Goal: Information Seeking & Learning: Learn about a topic

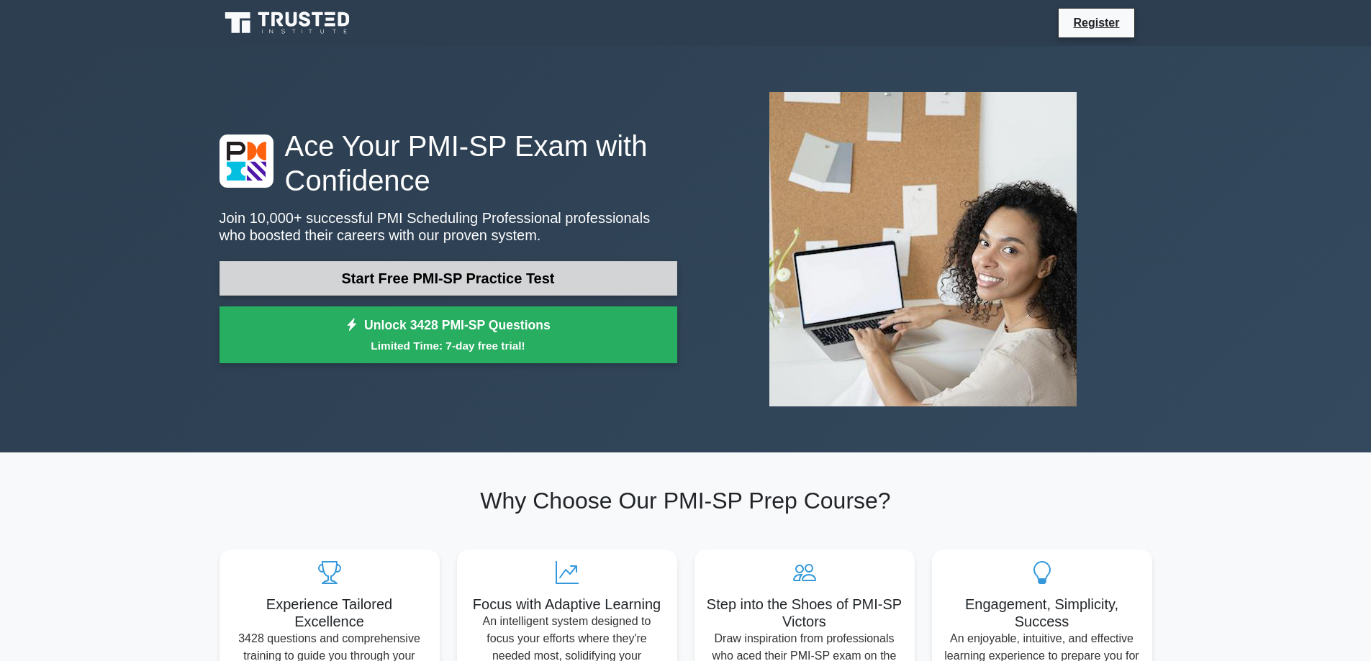
click at [338, 279] on link "Start Free PMI-SP Practice Test" at bounding box center [449, 278] width 458 height 35
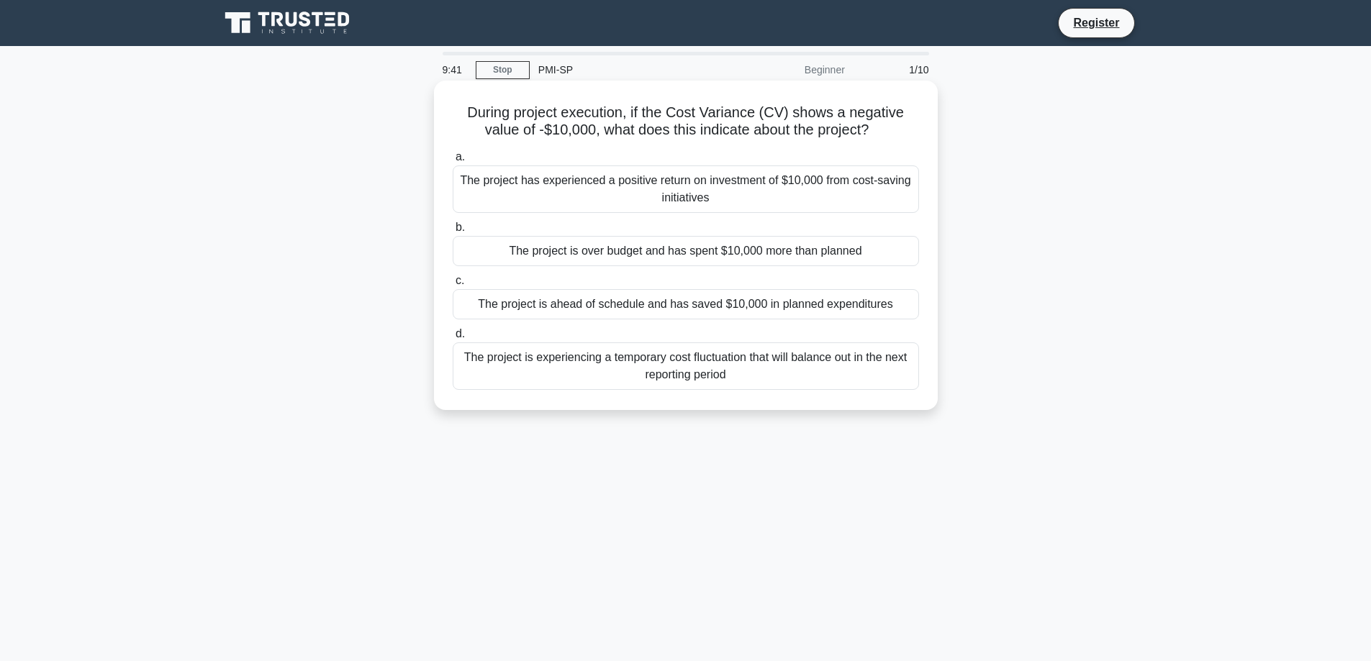
click at [628, 249] on div "The project is over budget and has spent $10,000 more than planned" at bounding box center [686, 251] width 466 height 30
click at [453, 232] on input "b. The project is over budget and has spent $10,000 more than planned" at bounding box center [453, 227] width 0 height 9
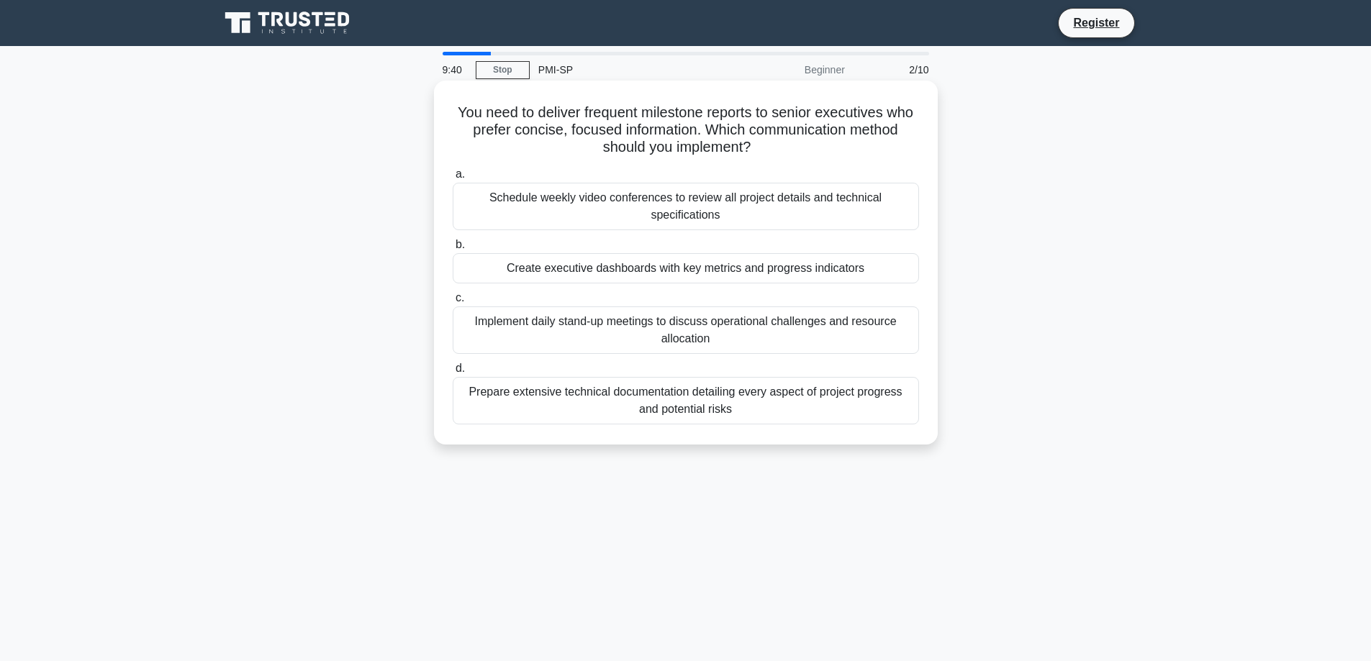
click at [615, 270] on div "Create executive dashboards with key metrics and progress indicators" at bounding box center [686, 268] width 466 height 30
click at [453, 250] on input "b. Create executive dashboards with key metrics and progress indicators" at bounding box center [453, 244] width 0 height 9
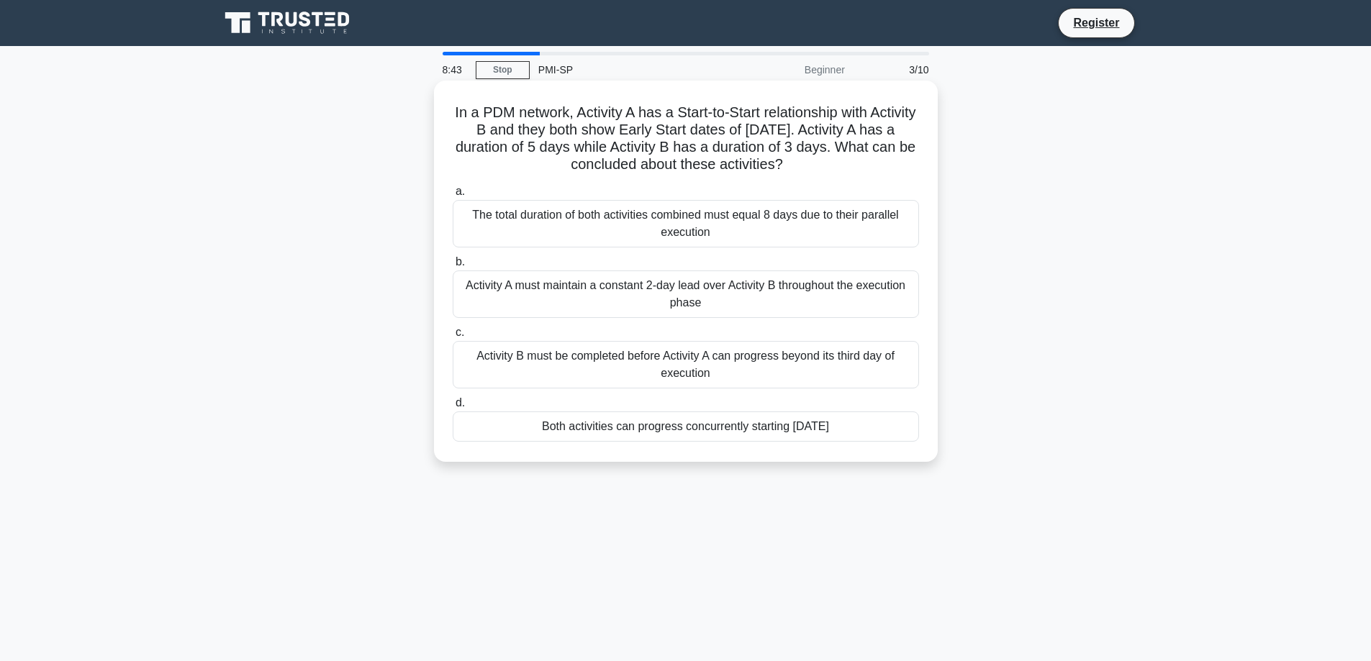
click at [571, 426] on div "Both activities can progress concurrently starting March 1st" at bounding box center [686, 427] width 466 height 30
click at [453, 408] on input "d. Both activities can progress concurrently starting March 1st" at bounding box center [453, 403] width 0 height 9
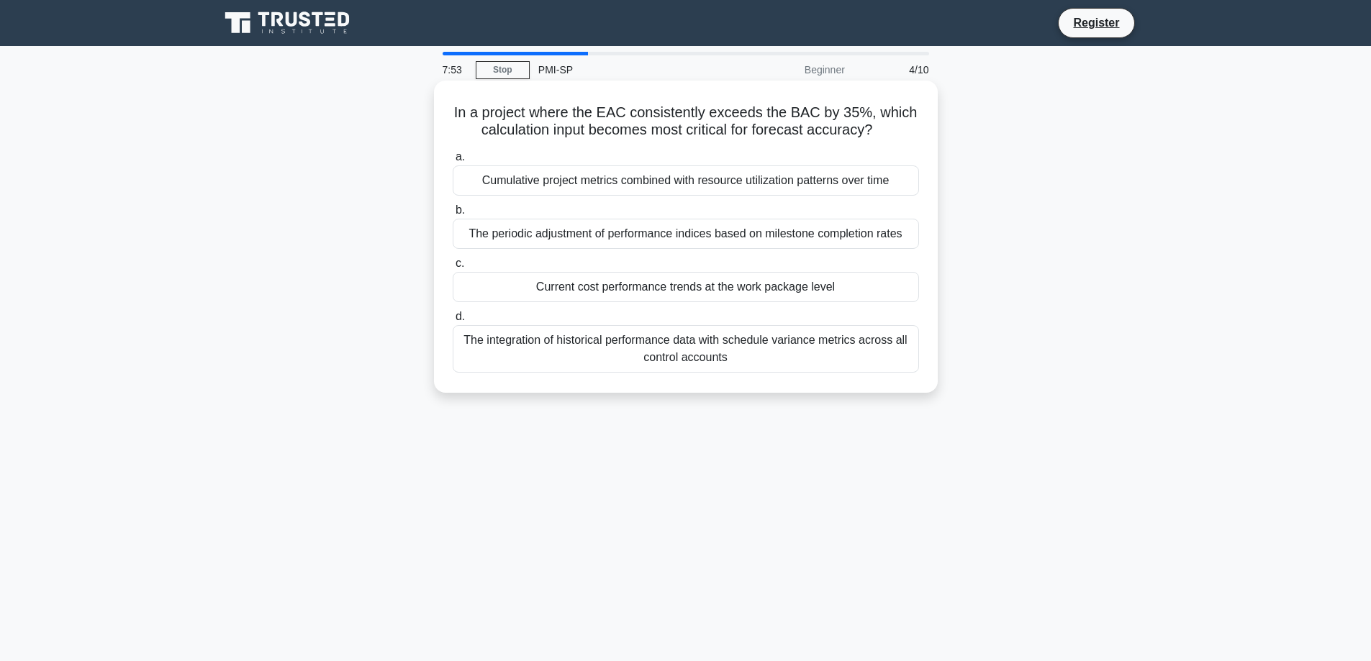
click at [690, 184] on div "Cumulative project metrics combined with resource utilization patterns over time" at bounding box center [686, 181] width 466 height 30
click at [453, 162] on input "a. Cumulative project metrics combined with resource utilization patterns over …" at bounding box center [453, 157] width 0 height 9
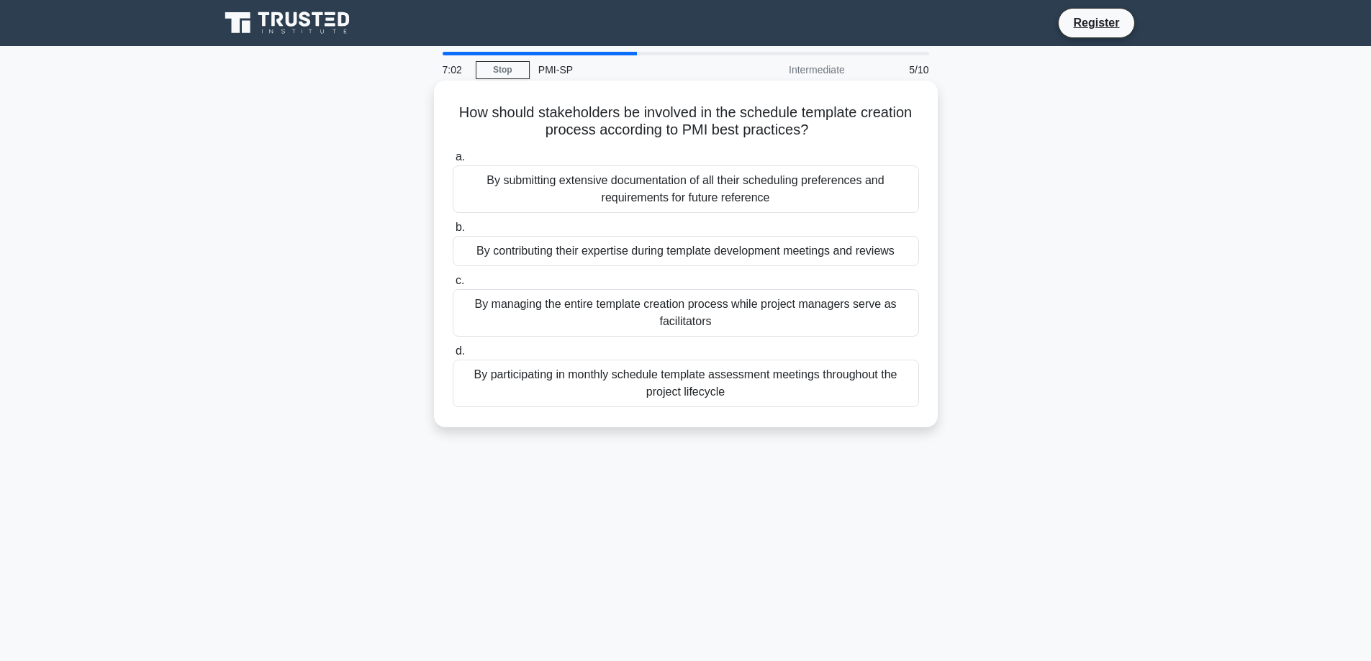
click at [672, 259] on div "By contributing their expertise during template development meetings and reviews" at bounding box center [686, 251] width 466 height 30
click at [557, 252] on div "By contributing their expertise during template development meetings and reviews" at bounding box center [686, 251] width 466 height 30
click at [453, 232] on input "b. By contributing their expertise during template development meetings and rev…" at bounding box center [453, 227] width 0 height 9
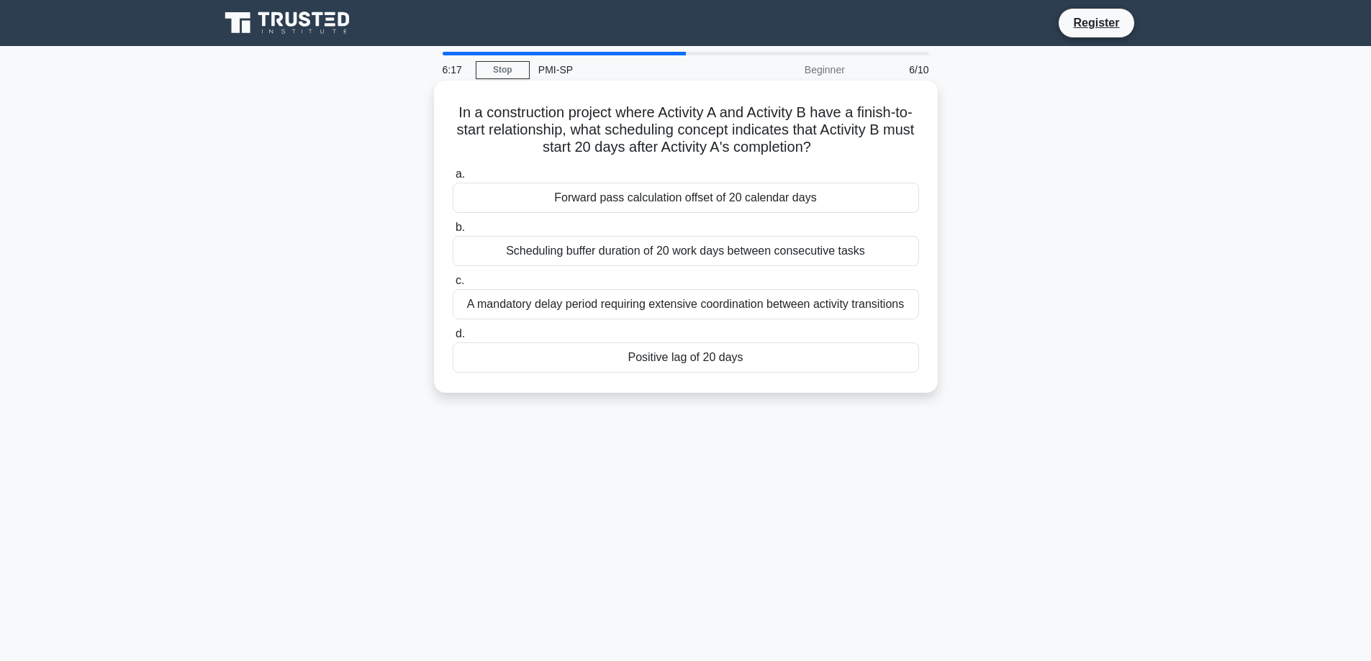
click at [630, 352] on div "Positive lag of 20 days" at bounding box center [686, 358] width 466 height 30
click at [453, 339] on input "d. Positive lag of 20 days" at bounding box center [453, 334] width 0 height 9
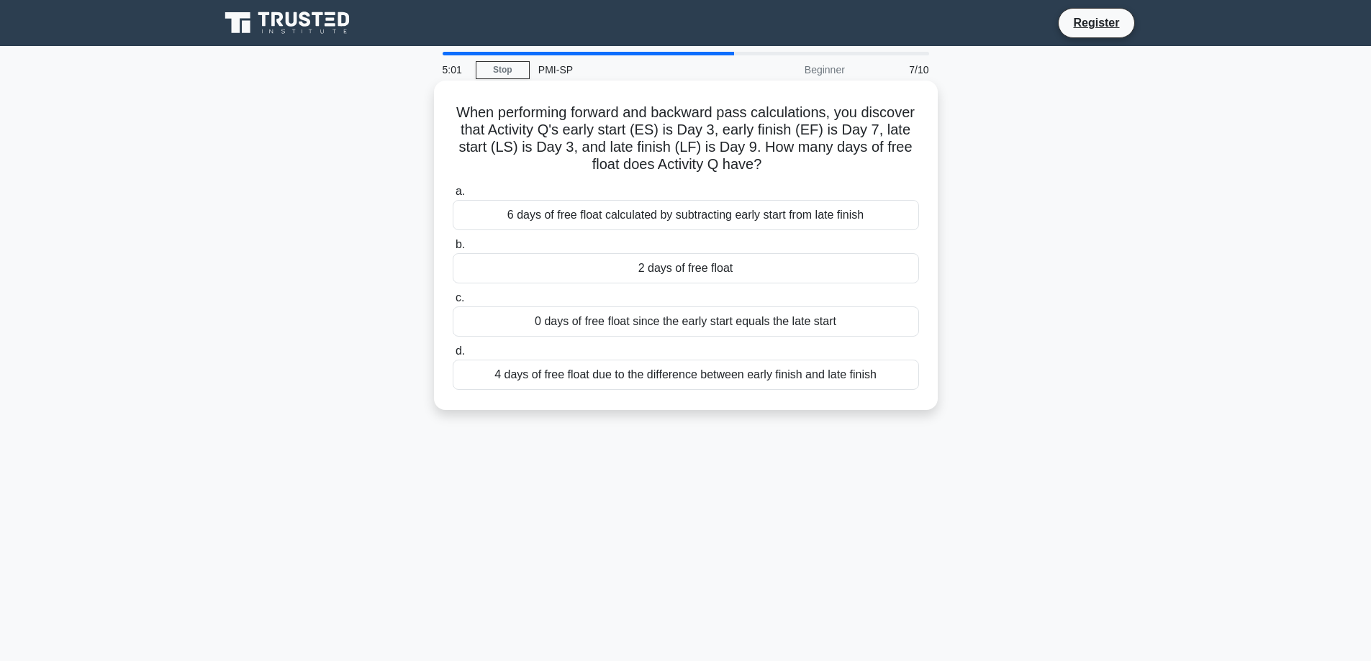
click at [672, 214] on div "6 days of free float calculated by subtracting early start from late finish" at bounding box center [686, 215] width 466 height 30
click at [453, 196] on input "a. 6 days of free float calculated by subtracting early start from late finish" at bounding box center [453, 191] width 0 height 9
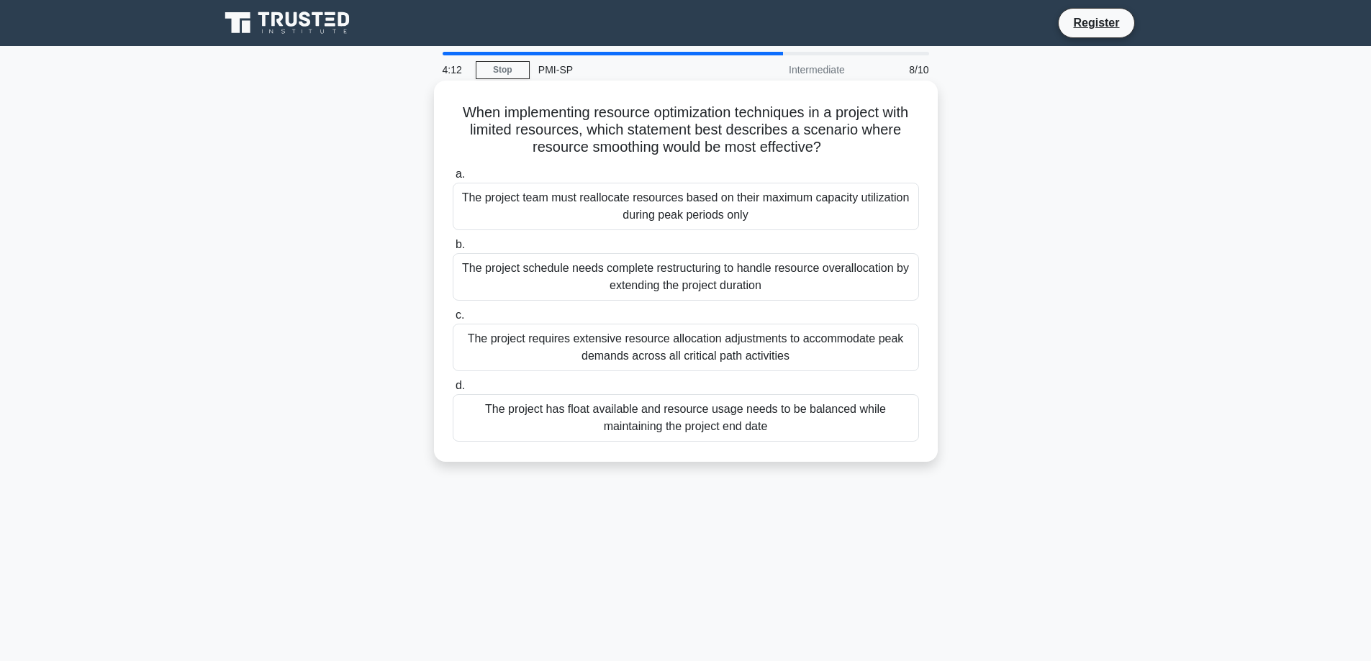
click at [671, 415] on div "The project has float available and resource usage needs to be balanced while m…" at bounding box center [686, 418] width 466 height 48
click at [453, 391] on input "d. The project has float available and resource usage needs to be balanced whil…" at bounding box center [453, 385] width 0 height 9
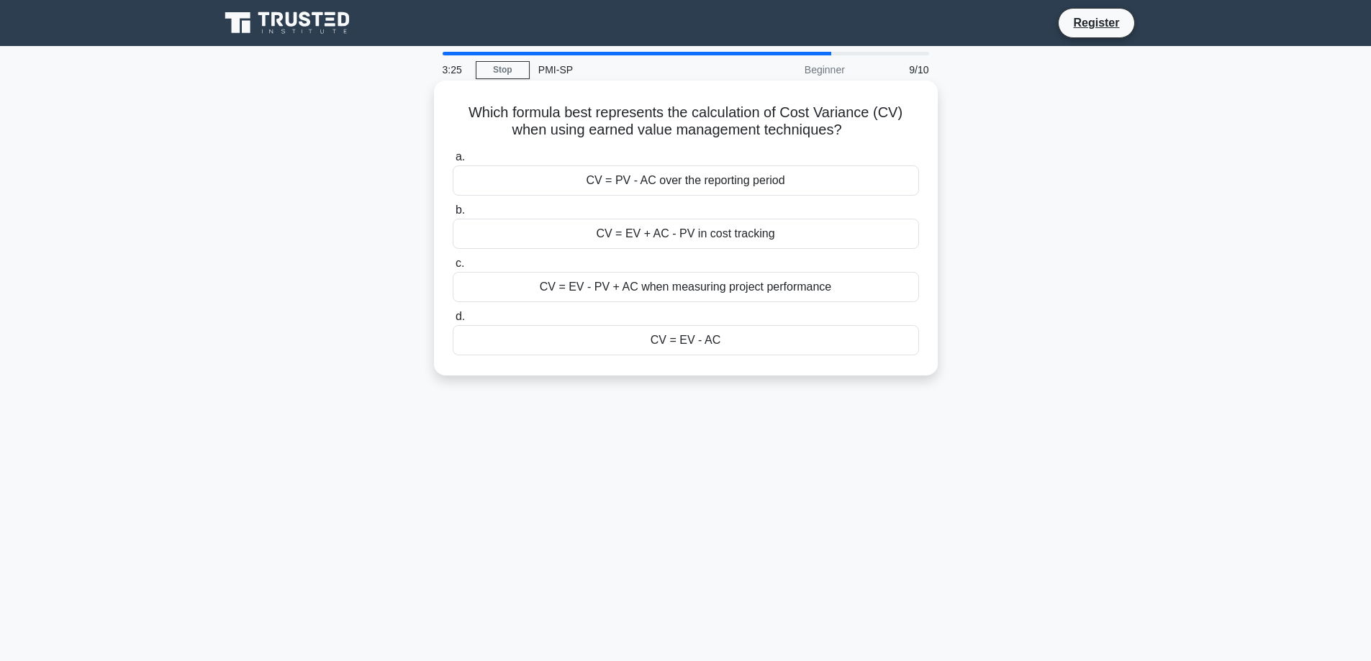
click at [705, 347] on div "CV = EV - AC" at bounding box center [686, 340] width 466 height 30
click at [453, 322] on input "d. CV = EV - AC" at bounding box center [453, 316] width 0 height 9
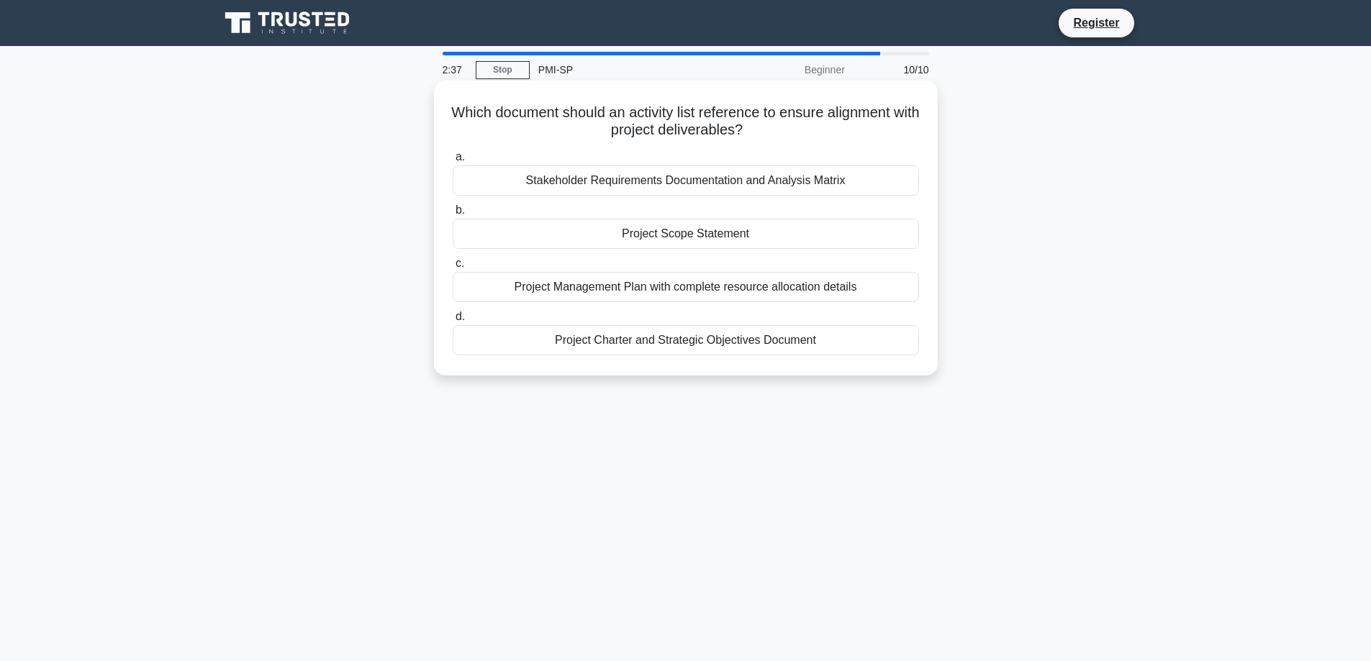
click at [726, 297] on div "Project Management Plan with complete resource allocation details" at bounding box center [686, 287] width 466 height 30
click at [453, 268] on input "c. Project Management Plan with complete resource allocation details" at bounding box center [453, 263] width 0 height 9
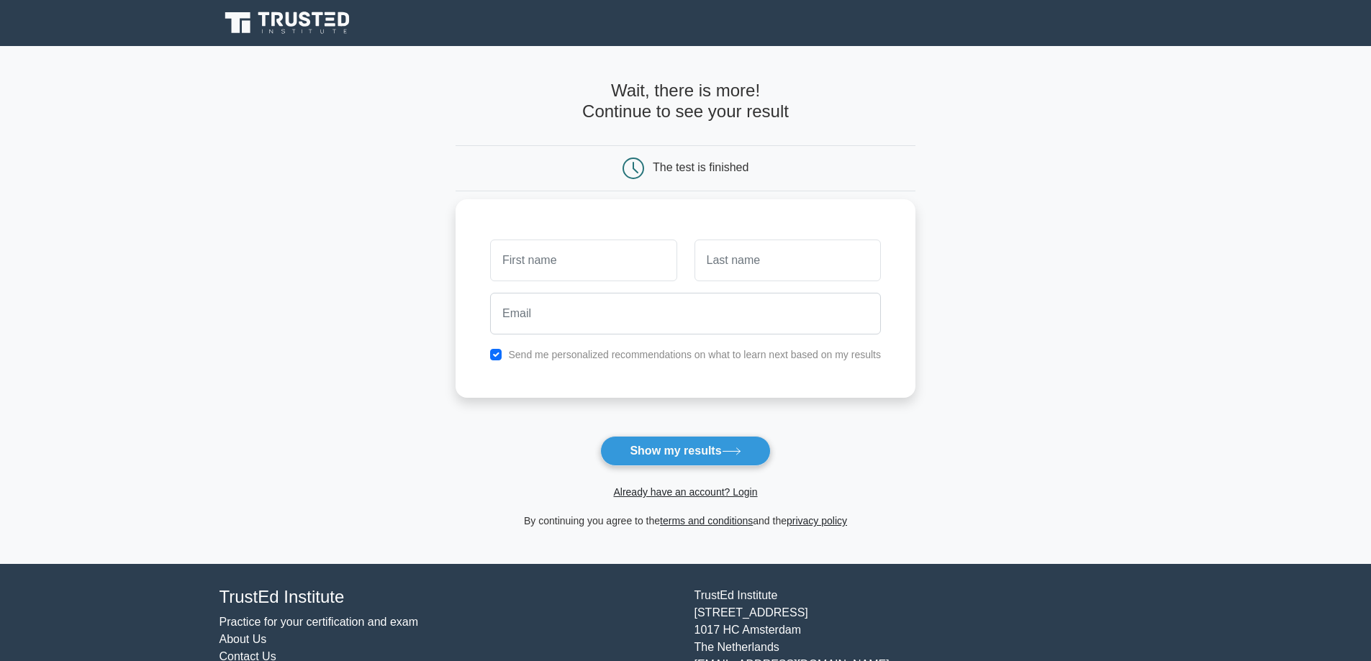
click at [577, 263] on input "text" at bounding box center [583, 261] width 186 height 42
type input "Muhammad Shoaib"
click at [749, 266] on input "text" at bounding box center [788, 261] width 186 height 42
type input "Shah"
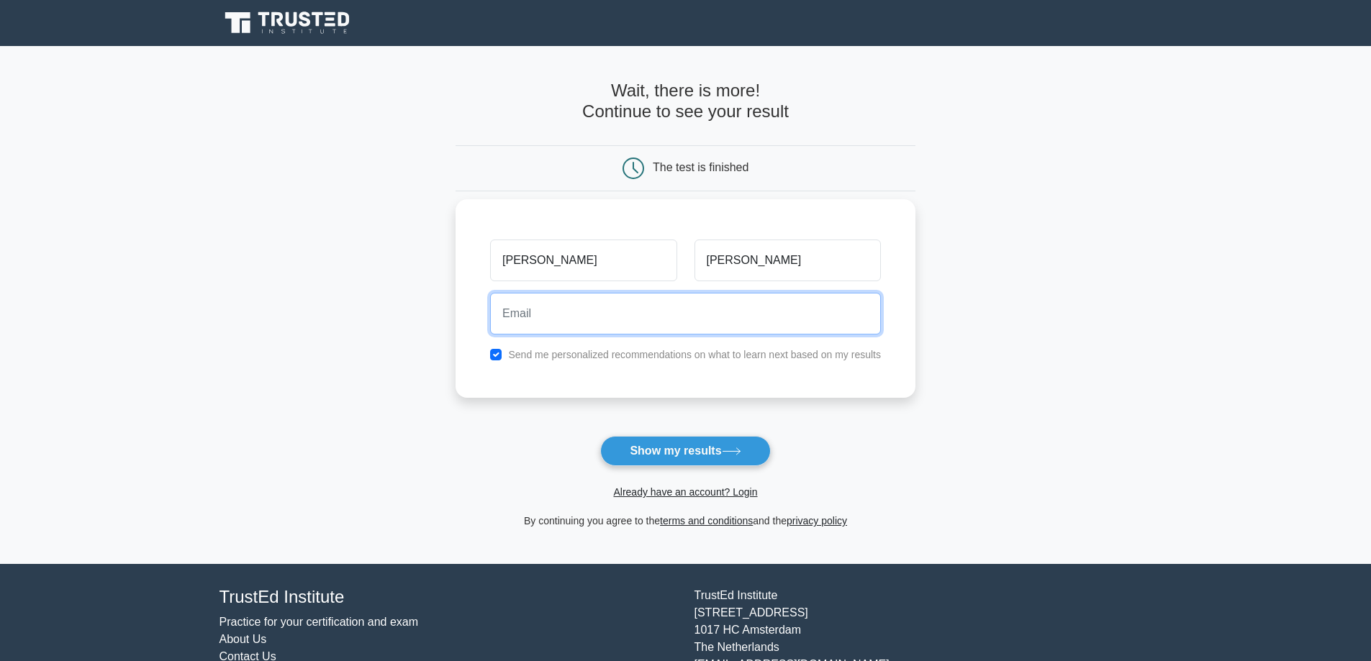
click at [613, 327] on input "email" at bounding box center [685, 314] width 391 height 42
type input "shoaibcivildxb@gmail.com"
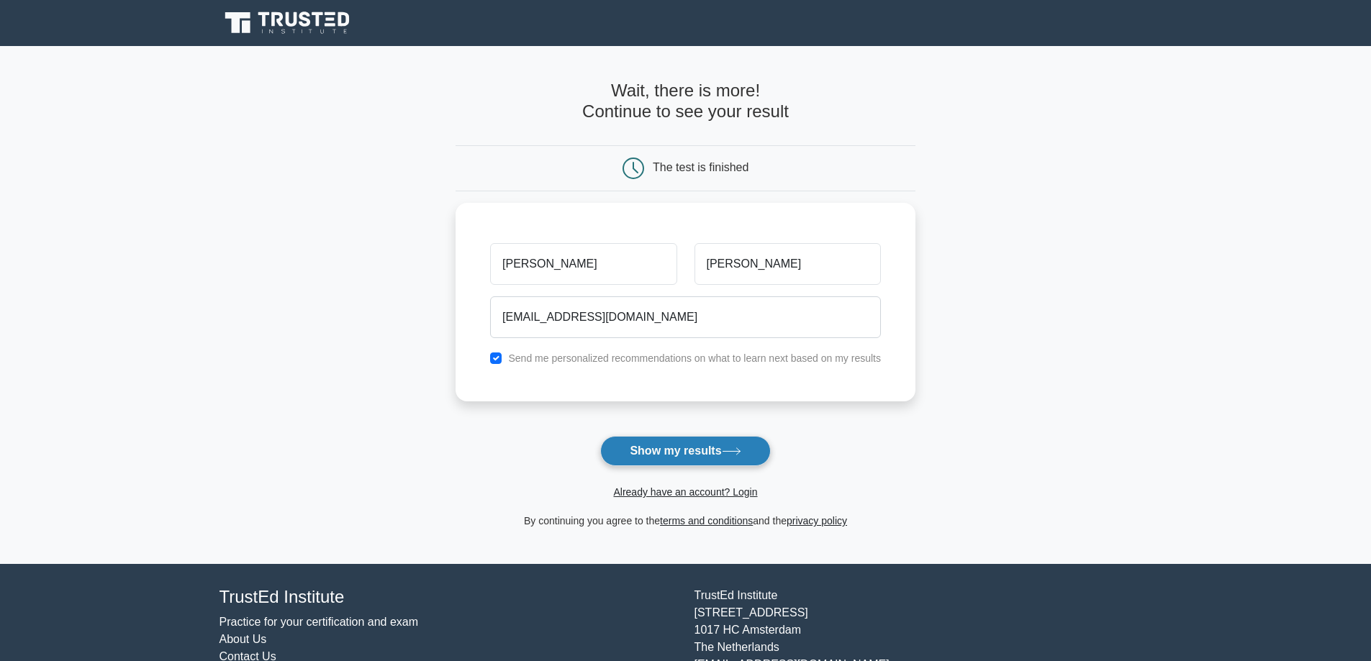
click at [669, 452] on button "Show my results" at bounding box center [685, 451] width 170 height 30
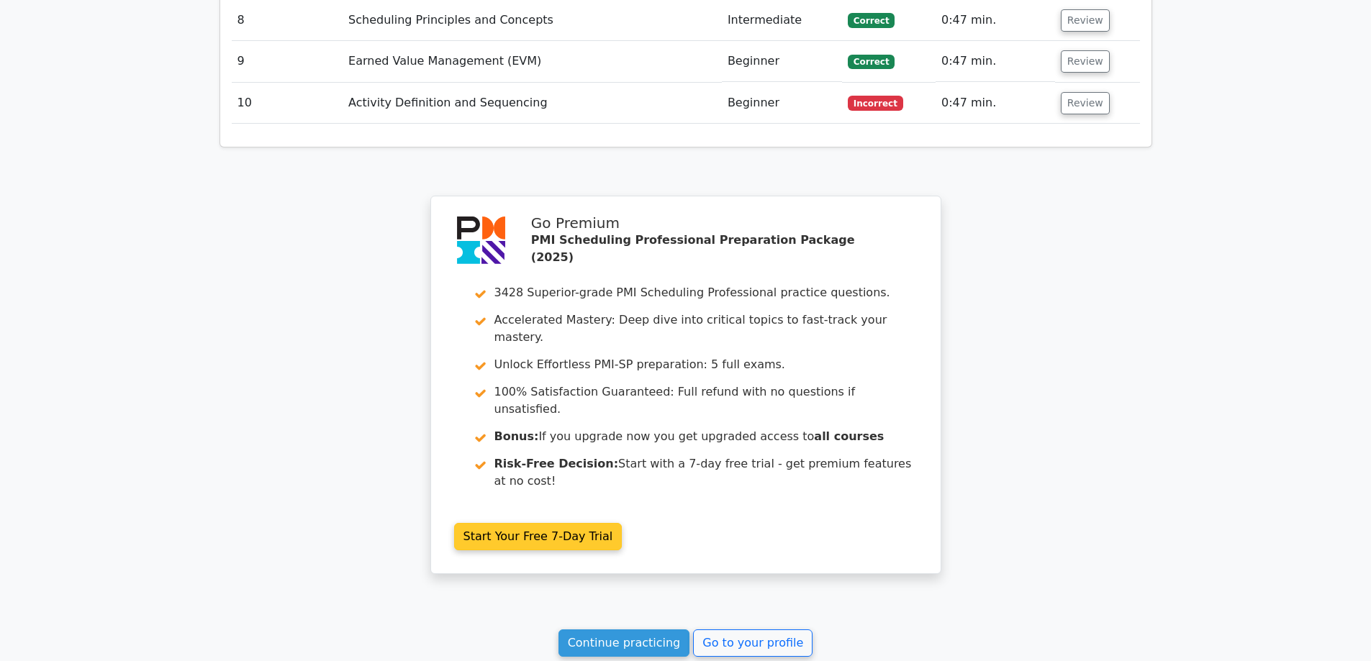
scroll to position [2334, 0]
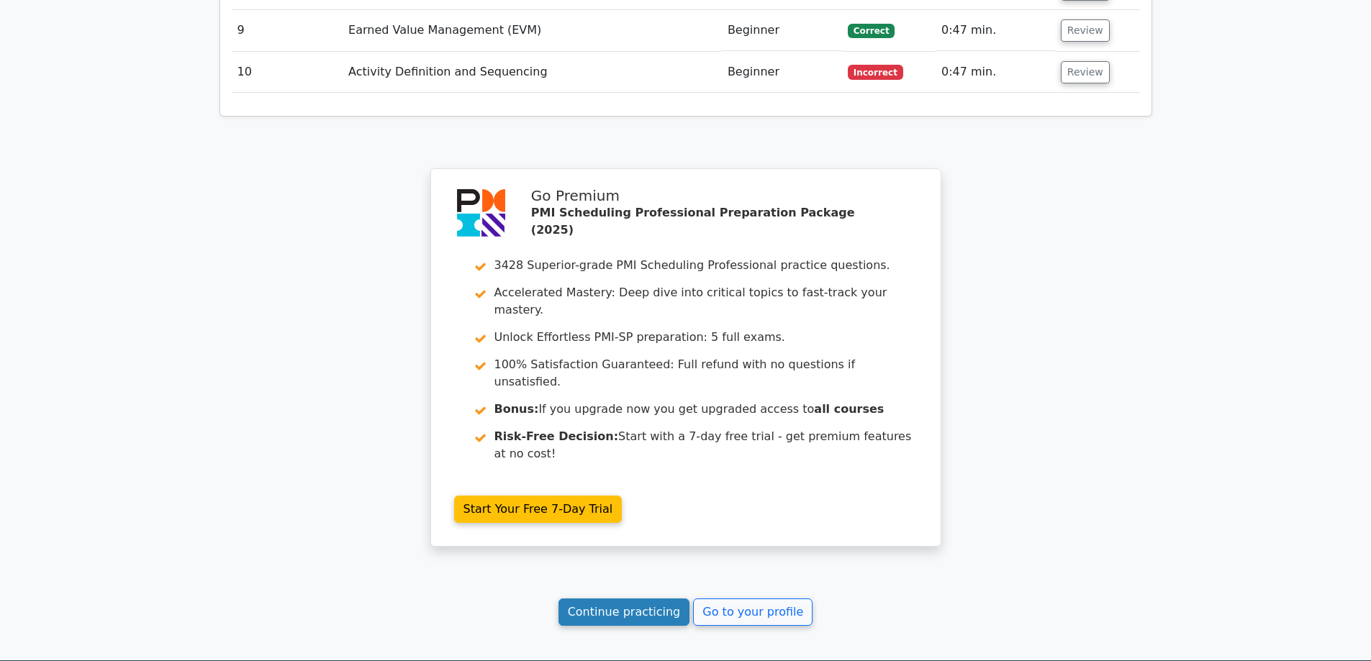
click at [613, 599] on link "Continue practicing" at bounding box center [625, 612] width 132 height 27
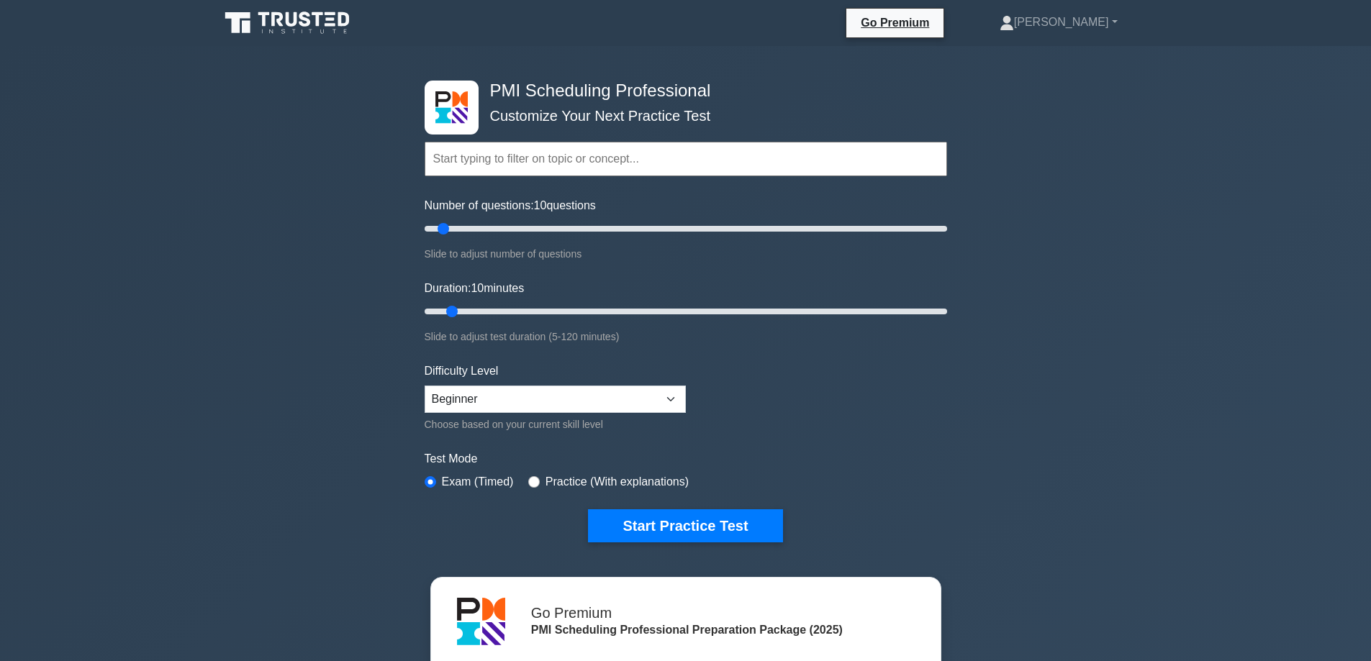
click at [463, 153] on input "text" at bounding box center [686, 159] width 523 height 35
